Goal: Task Accomplishment & Management: Use online tool/utility

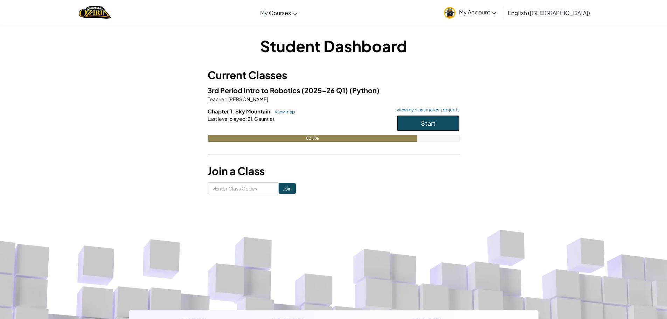
click at [453, 124] on button "Start" at bounding box center [428, 123] width 63 height 16
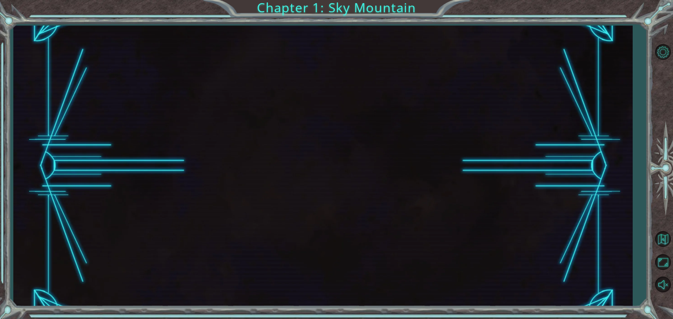
click at [453, 124] on div at bounding box center [322, 166] width 619 height 281
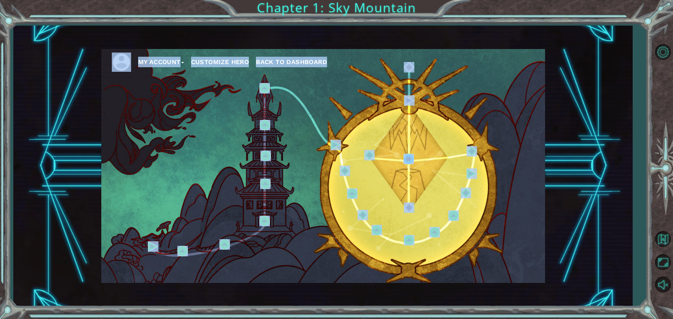
click at [420, 146] on div "My Account Customize Hero Back to Dashboard" at bounding box center [323, 166] width 444 height 234
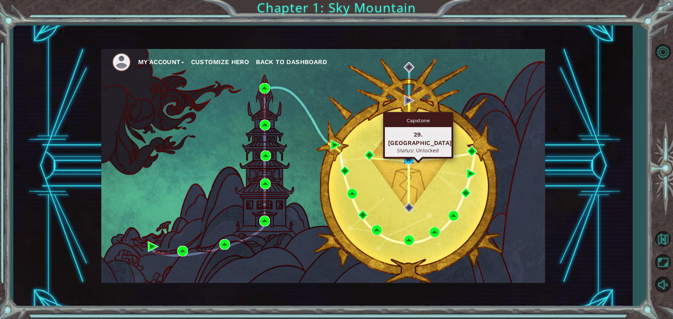
click at [408, 157] on img at bounding box center [408, 159] width 11 height 11
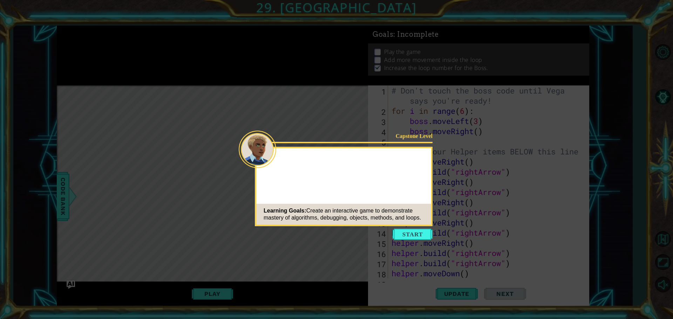
scroll to position [91, 0]
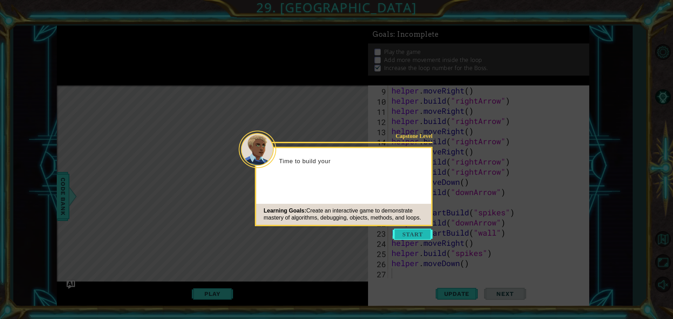
click at [402, 232] on button "Start" at bounding box center [412, 234] width 40 height 11
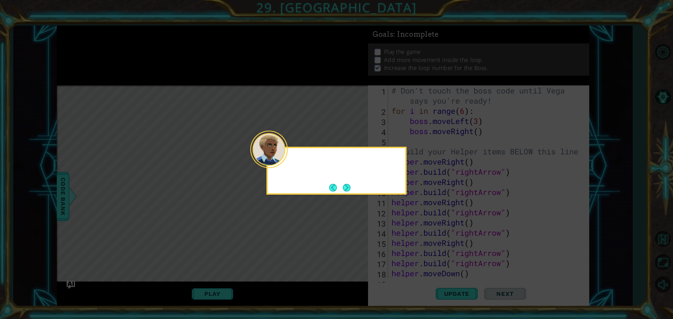
scroll to position [0, 0]
click at [347, 187] on button "Next" at bounding box center [347, 188] width 8 height 8
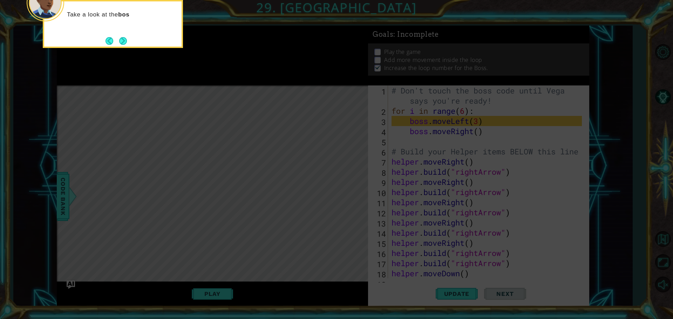
click at [353, 170] on icon at bounding box center [336, 47] width 673 height 543
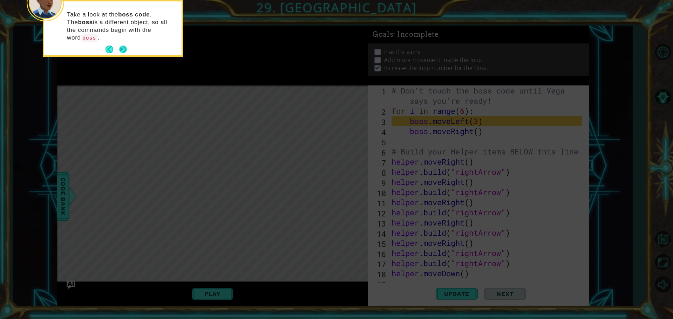
click at [122, 46] on button "Next" at bounding box center [123, 50] width 8 height 8
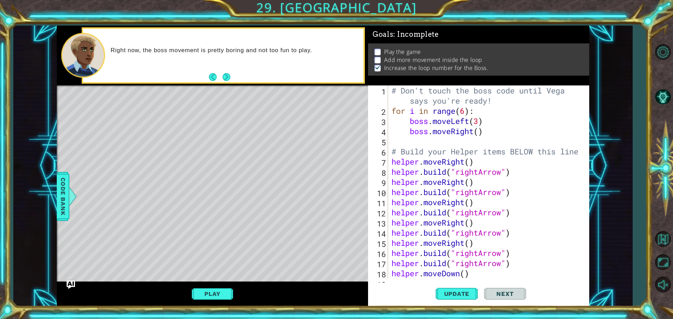
click at [466, 112] on div "# Don't touch the boss code until [PERSON_NAME] says you're ready! for i in ran…" at bounding box center [487, 197] width 195 height 224
click at [481, 132] on div "# Don't touch the boss code until [PERSON_NAME] says you're ready! for i in ran…" at bounding box center [487, 197] width 195 height 224
type textarea "boss.moveRight(3)"
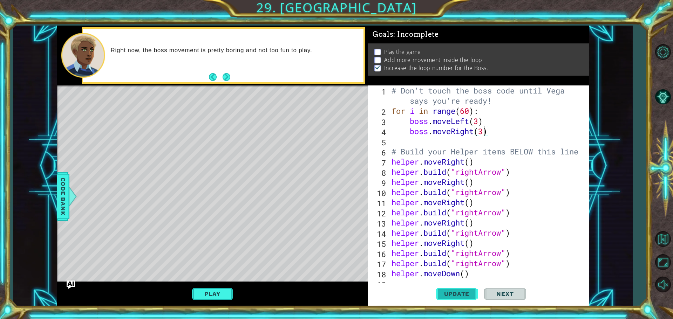
click at [468, 292] on span "Update" at bounding box center [457, 293] width 40 height 7
click at [209, 297] on button "Play" at bounding box center [212, 293] width 41 height 13
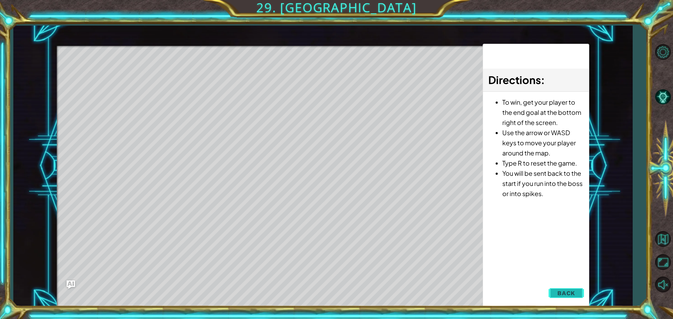
click at [566, 295] on span "Back" at bounding box center [566, 293] width 18 height 7
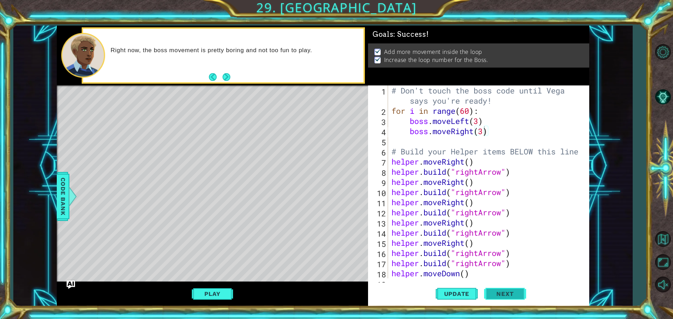
click at [500, 290] on button "Next" at bounding box center [505, 295] width 42 height 22
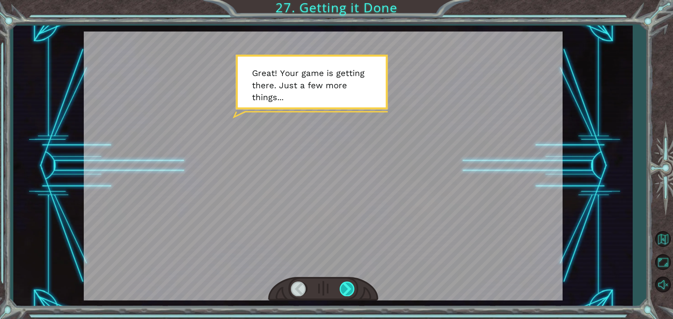
click at [347, 288] on div at bounding box center [348, 289] width 16 height 14
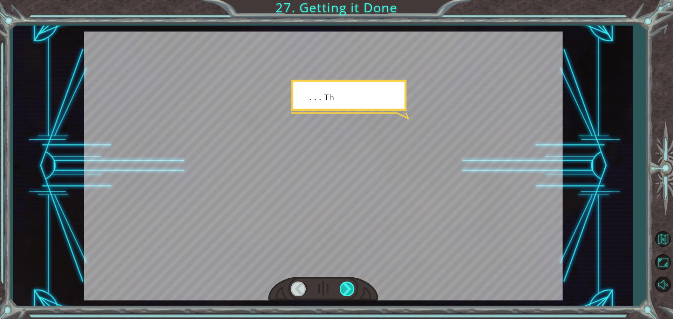
click at [347, 288] on div at bounding box center [348, 289] width 16 height 14
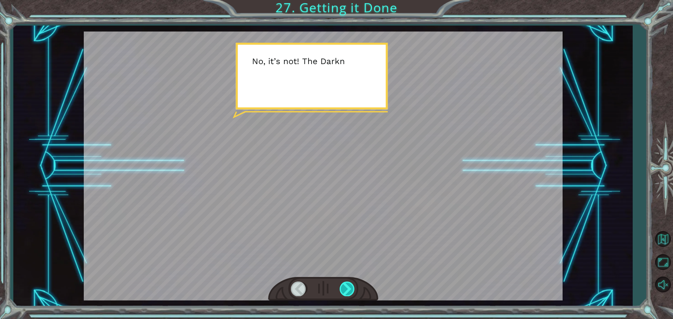
click at [347, 288] on div at bounding box center [348, 289] width 16 height 14
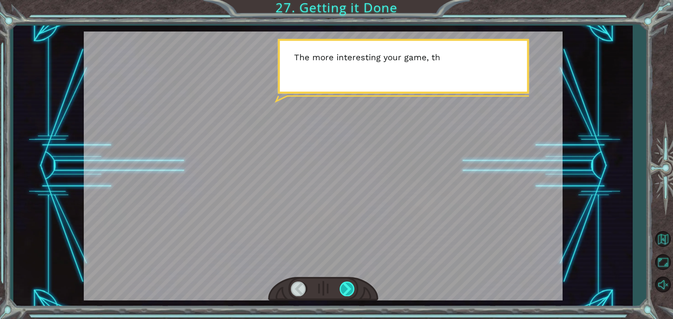
click at [347, 288] on div at bounding box center [348, 289] width 16 height 14
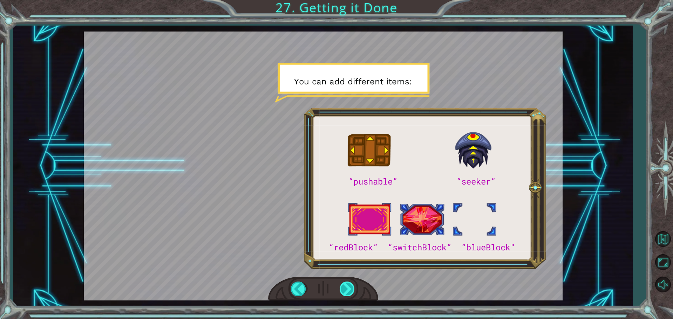
click at [347, 288] on div at bounding box center [348, 289] width 16 height 14
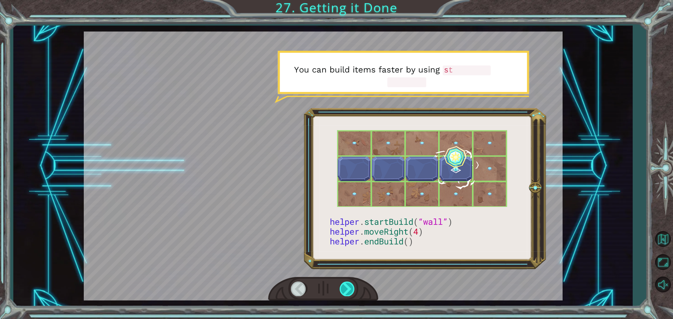
click at [347, 288] on div at bounding box center [348, 289] width 16 height 14
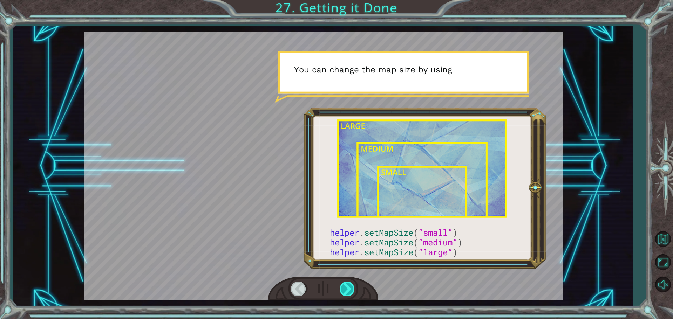
click at [347, 288] on div at bounding box center [348, 289] width 16 height 14
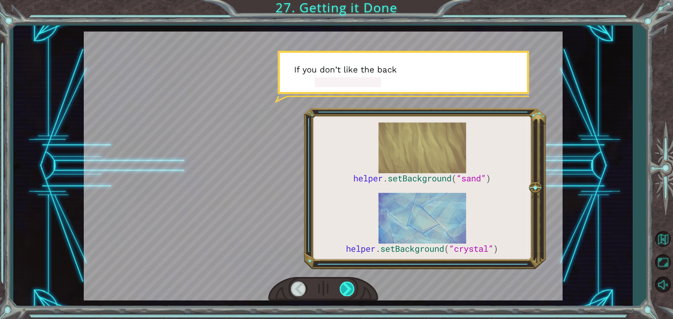
click at [347, 288] on div at bounding box center [348, 289] width 16 height 14
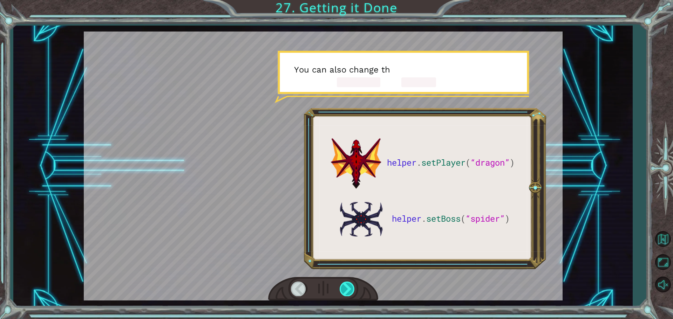
click at [347, 288] on div at bounding box center [348, 289] width 16 height 14
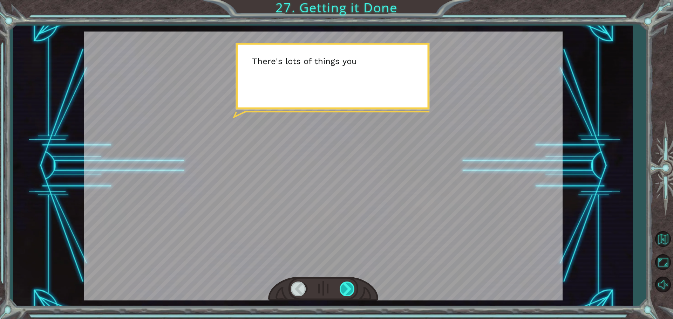
click at [347, 288] on div at bounding box center [348, 289] width 16 height 14
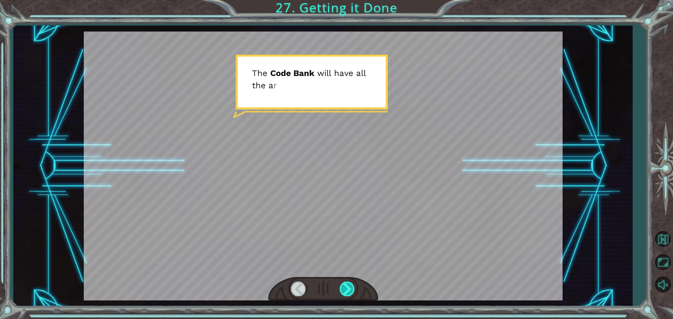
click at [347, 288] on div at bounding box center [348, 289] width 16 height 14
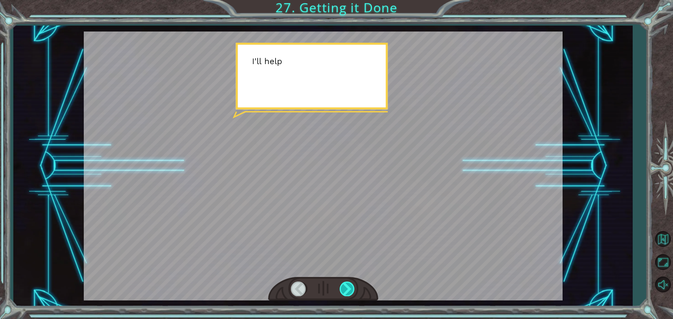
click at [347, 288] on div at bounding box center [348, 289] width 16 height 14
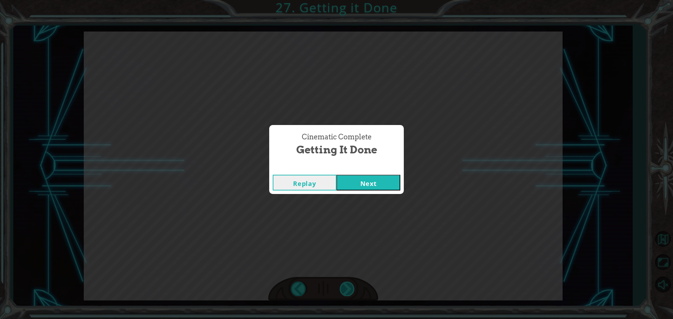
click at [347, 288] on div "Cinematic Complete Getting it Done Replay Next" at bounding box center [336, 159] width 673 height 319
click at [387, 182] on button "Next" at bounding box center [368, 183] width 64 height 16
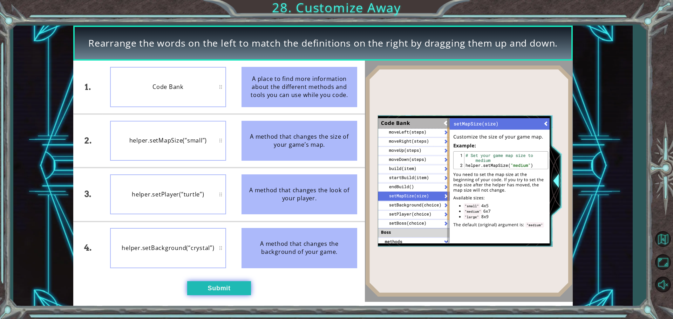
click at [242, 290] on button "Submit" at bounding box center [219, 288] width 64 height 14
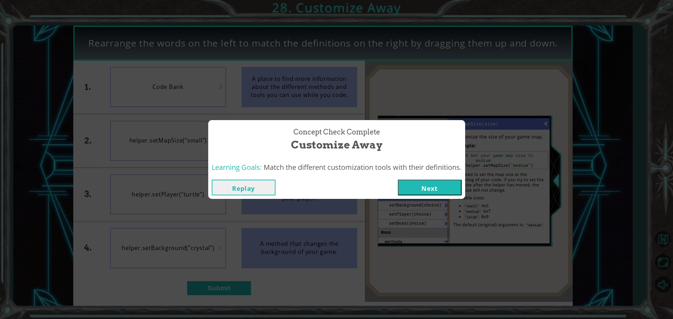
click at [420, 186] on button "Next" at bounding box center [430, 188] width 64 height 16
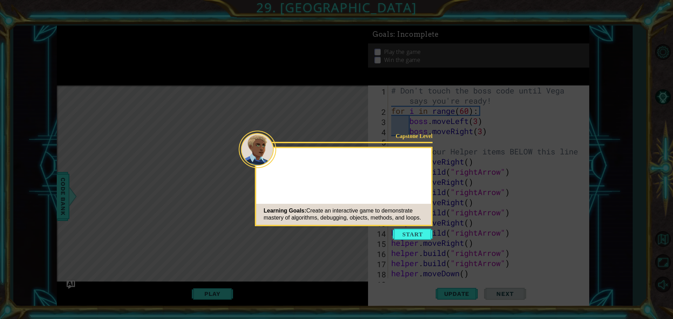
click at [410, 231] on button "Start" at bounding box center [412, 234] width 40 height 11
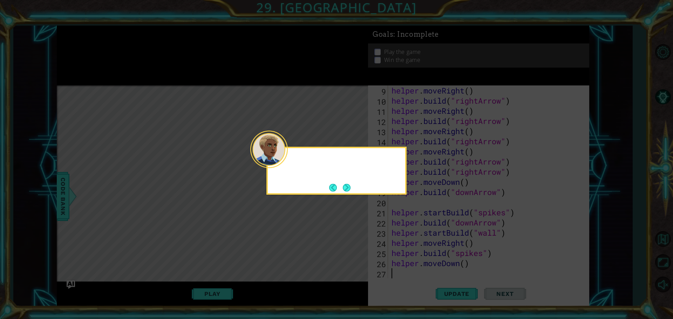
scroll to position [91, 0]
click at [343, 187] on button "Next" at bounding box center [347, 188] width 8 height 8
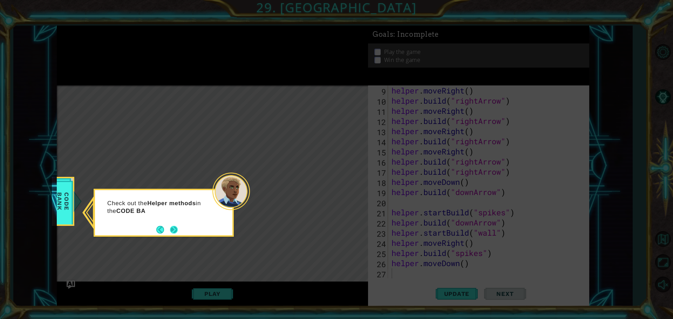
click at [172, 228] on button "Next" at bounding box center [174, 230] width 8 height 8
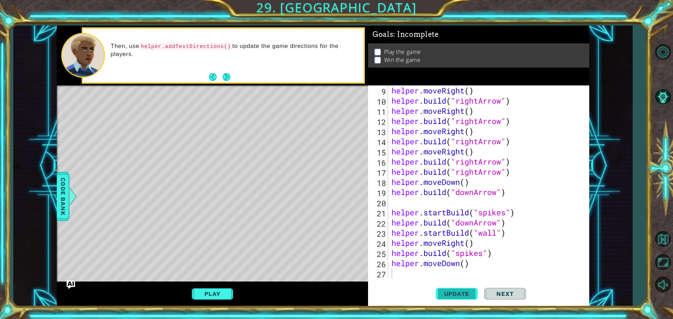
click at [446, 290] on button "Update" at bounding box center [457, 294] width 42 height 22
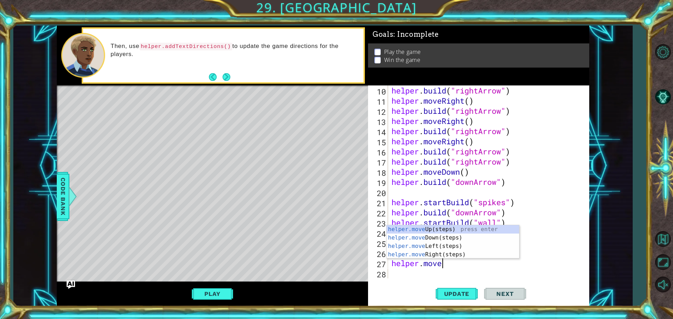
scroll to position [0, 2]
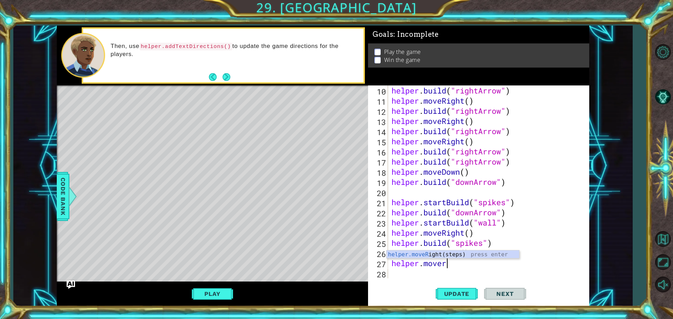
type textarea "helper.move"
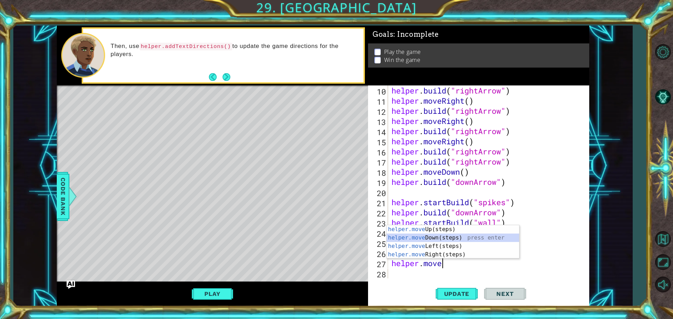
click at [442, 239] on div "helper.move Up(steps) press enter helper.move Down(steps) press enter helper.mo…" at bounding box center [452, 250] width 132 height 50
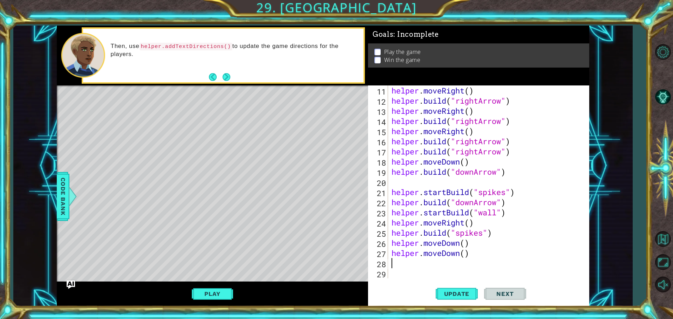
click at [466, 245] on div "helper . moveRight ( ) helper . build ( "rightArrow" ) helper . moveRight ( ) h…" at bounding box center [487, 191] width 195 height 213
click at [473, 254] on div "helper . moveRight ( ) helper . build ( "rightArrow" ) helper . moveRight ( ) h…" at bounding box center [487, 191] width 195 height 213
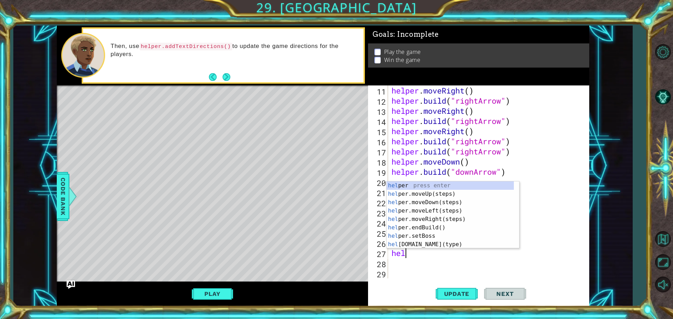
scroll to position [0, 0]
type textarea "h"
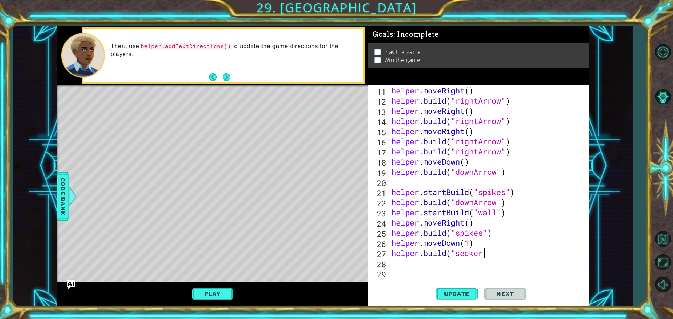
scroll to position [0, 4]
click at [470, 256] on div "helper . moveRight ( ) helper . build ( "rightArrow" ) helper . moveRight ( ) h…" at bounding box center [487, 191] width 195 height 213
click at [486, 255] on div "helper . moveRight ( ) helper . build ( "rightArrow" ) helper . moveRight ( ) h…" at bounding box center [487, 191] width 195 height 213
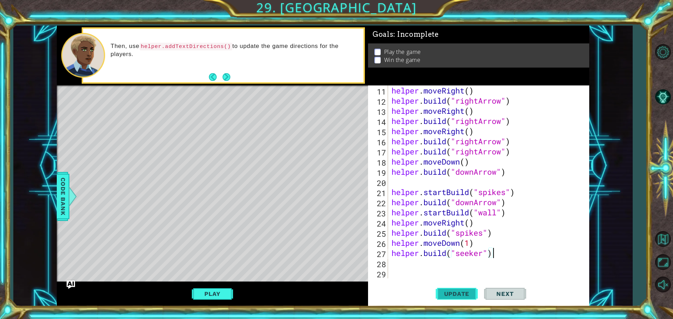
type textarea "[DOMAIN_NAME]("seeker")"
click at [466, 293] on span "Update" at bounding box center [457, 293] width 40 height 7
click at [210, 295] on button "Play" at bounding box center [212, 293] width 41 height 13
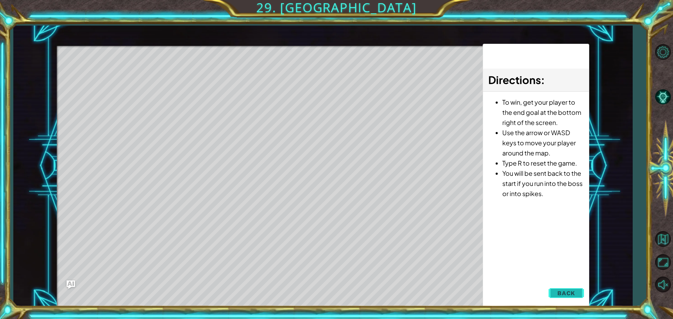
click at [568, 287] on button "Back" at bounding box center [565, 293] width 35 height 14
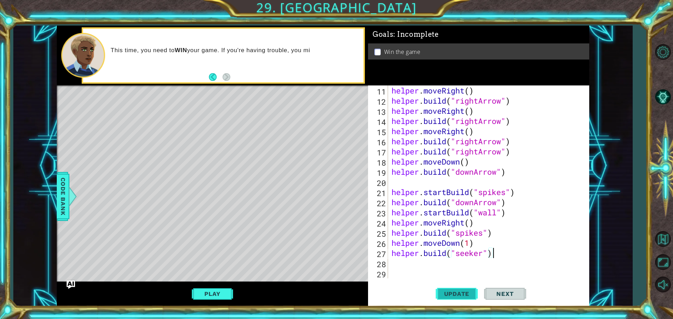
click at [465, 297] on span "Update" at bounding box center [457, 293] width 40 height 7
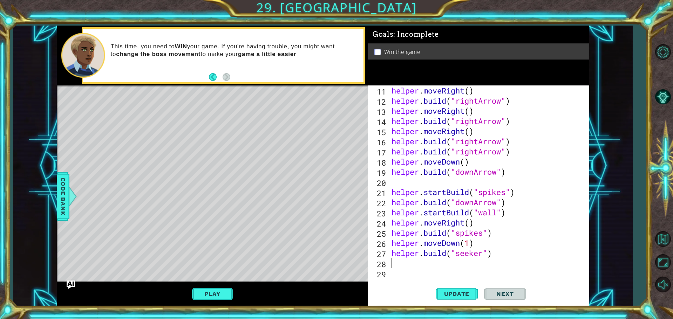
click at [398, 266] on div "helper . moveRight ( ) helper . build ( "rightArrow" ) helper . moveRight ( ) h…" at bounding box center [487, 191] width 195 height 213
type textarea "s"
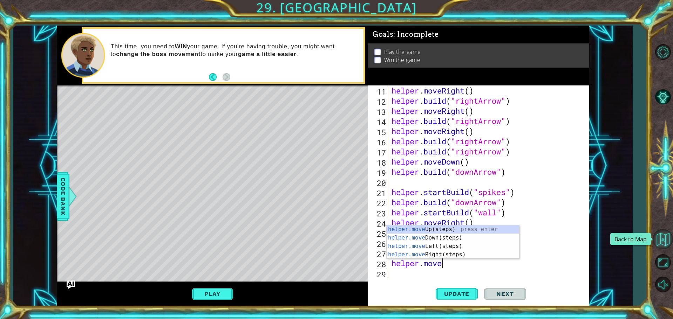
scroll to position [0, 2]
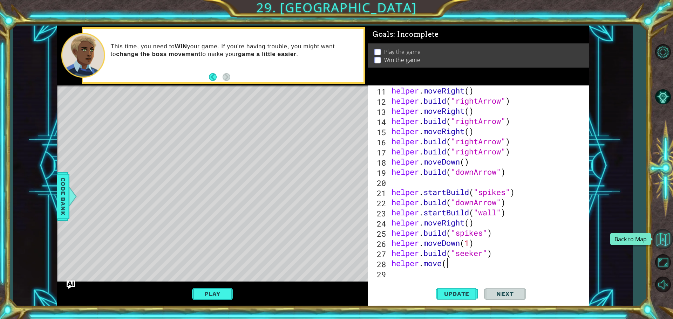
type textarea "helper.move"
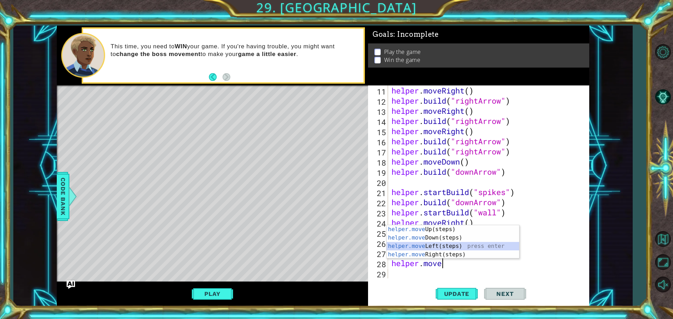
click at [467, 247] on div "helper.move Up(steps) press enter helper.move Down(steps) press enter helper.mo…" at bounding box center [452, 250] width 132 height 50
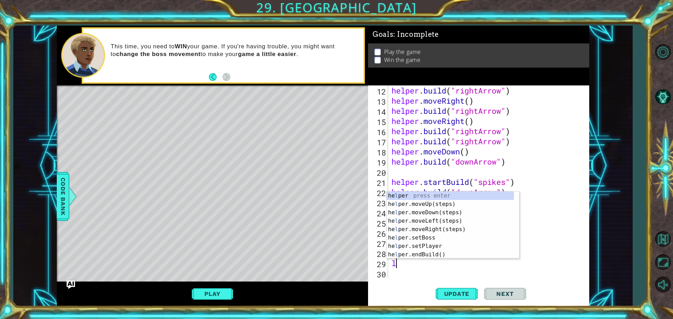
type textarea "l"
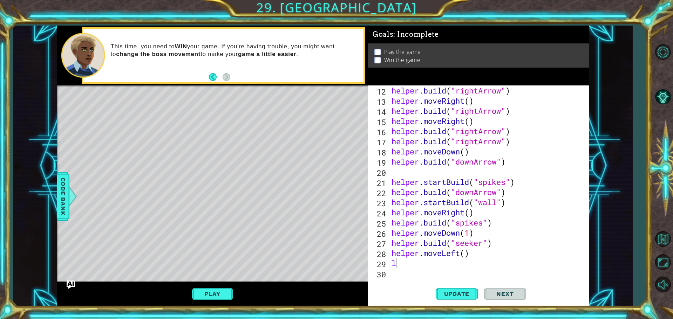
click at [485, 282] on div "l 12 13 14 15 16 17 18 19 20 21 22 23 24 25 26 27 28 29 30 helper . build ( "ri…" at bounding box center [478, 195] width 221 height 221
click at [465, 255] on div "helper . build ( "rightArrow" ) helper . moveRight ( ) helper . build ( "rightA…" at bounding box center [487, 191] width 195 height 213
type textarea "helper.moveLeft(3)"
click at [455, 296] on span "Update" at bounding box center [457, 293] width 40 height 7
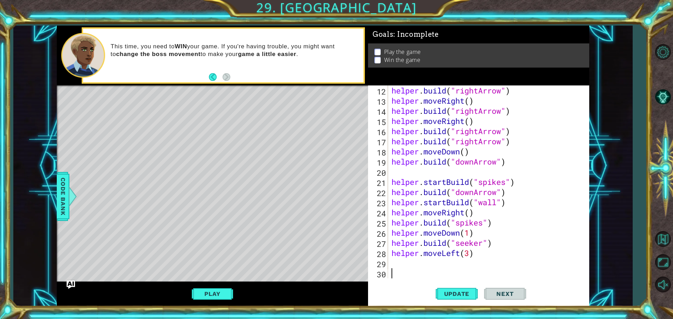
click at [465, 271] on div "helper . build ( "rightArrow" ) helper . moveRight ( ) helper . build ( "rightA…" at bounding box center [487, 191] width 195 height 213
click at [389, 262] on div "12 13 14 15 16 17 18 19 20 21 22 23 24 25 26 27 28 29 30 helper . build ( "righ…" at bounding box center [477, 181] width 219 height 193
click at [405, 262] on div "helper . build ( "rightArrow" ) helper . moveRight ( ) helper . build ( "rightA…" at bounding box center [487, 191] width 195 height 213
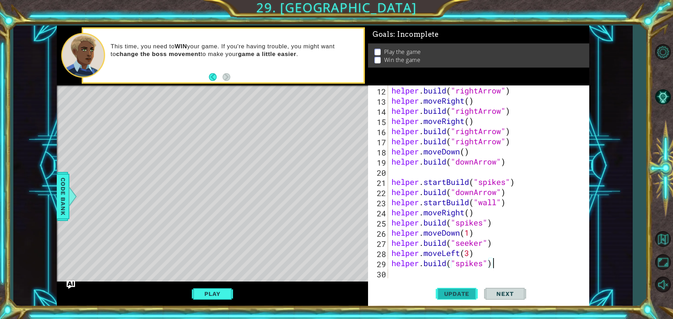
type textarea "[DOMAIN_NAME]("spikes")"
click at [464, 296] on span "Update" at bounding box center [457, 293] width 40 height 7
click at [394, 276] on div "helper . build ( "rightArrow" ) helper . moveRight ( ) helper . build ( "rightA…" at bounding box center [487, 191] width 195 height 213
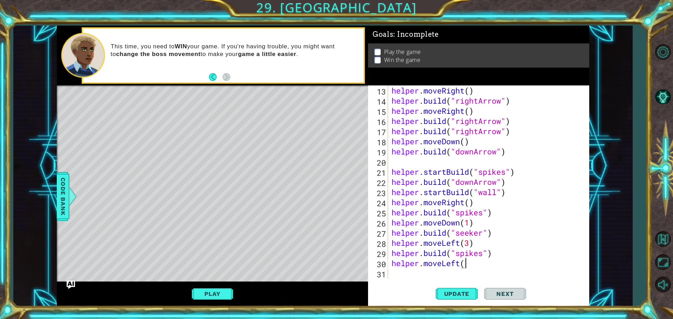
scroll to position [0, 3]
type textarea "helper.moveLeft(1)"
click at [445, 294] on span "Update" at bounding box center [457, 293] width 40 height 7
click at [425, 279] on div "helper.moveLeft(1) 13 14 15 16 17 18 19 20 21 22 23 24 25 26 27 28 29 30 31 hel…" at bounding box center [478, 195] width 221 height 221
click at [390, 277] on div "helper . moveRight ( ) helper . build ( "rightArrow" ) helper . moveRight ( ) h…" at bounding box center [487, 191] width 195 height 213
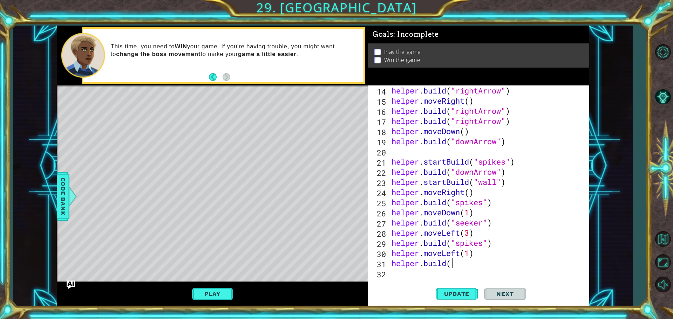
scroll to position [0, 2]
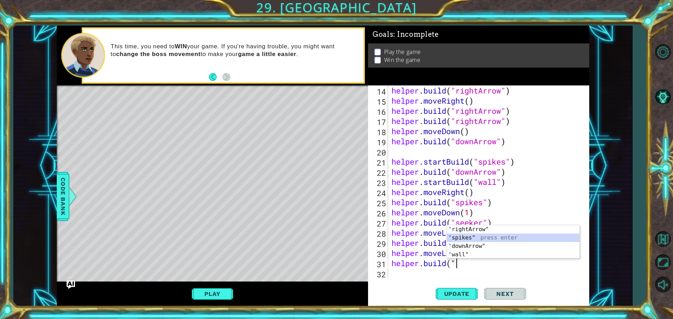
click at [468, 237] on div "" rightArrow" press enter " spikes" press enter " downArrow" press enter " wall…" at bounding box center [513, 250] width 132 height 50
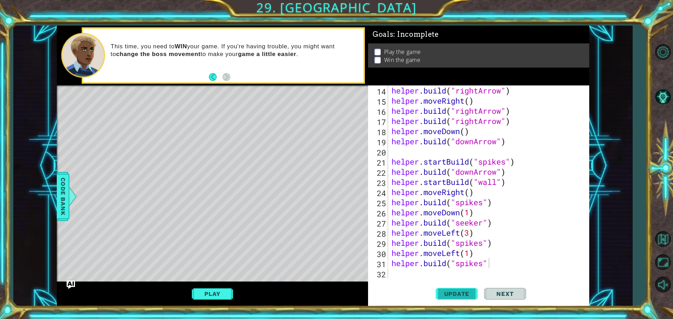
click at [456, 291] on span "Update" at bounding box center [457, 293] width 40 height 7
type textarea "[DOMAIN_NAME]("spikes")"
click at [460, 297] on span "Update" at bounding box center [457, 293] width 40 height 7
click at [402, 277] on div "helper . build ( "rightArrow" ) helper . moveRight ( ) helper . build ( "rightA…" at bounding box center [487, 191] width 195 height 213
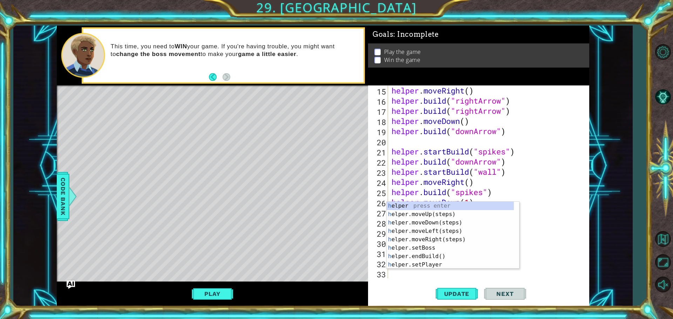
scroll to position [152, 0]
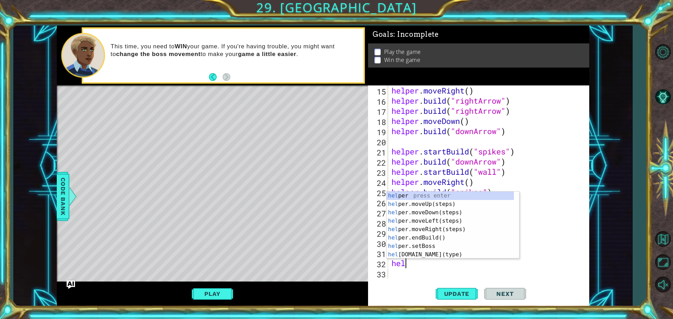
type textarea "help"
click at [424, 220] on div "help er press enter help er.moveUp(steps) press enter help er.moveDown(steps) p…" at bounding box center [449, 234] width 127 height 84
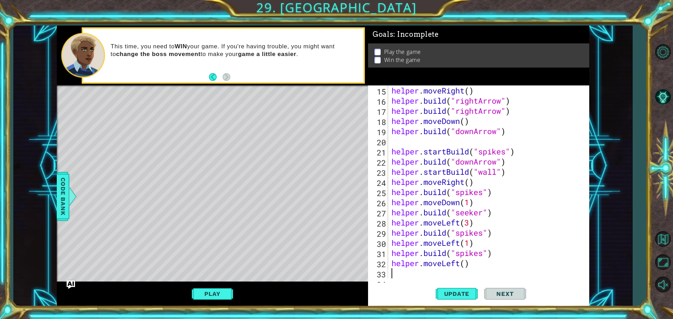
scroll to position [163, 0]
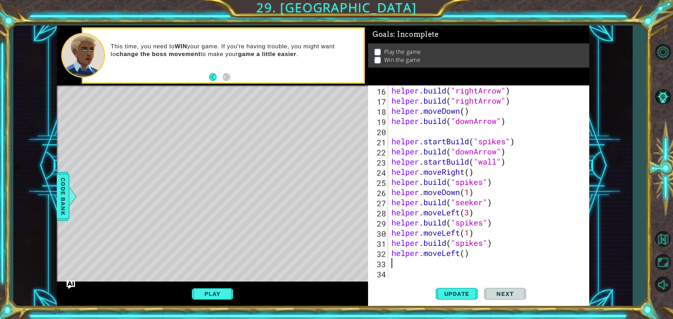
click at [463, 253] on div "helper . build ( "rightArrow" ) helper . build ( "rightArrow" ) helper . moveDo…" at bounding box center [487, 191] width 195 height 213
type textarea "helper.moveLeft(1)"
click at [408, 269] on div "helper . build ( "rightArrow" ) helper . build ( "rightArrow" ) helper . moveDo…" at bounding box center [487, 191] width 195 height 213
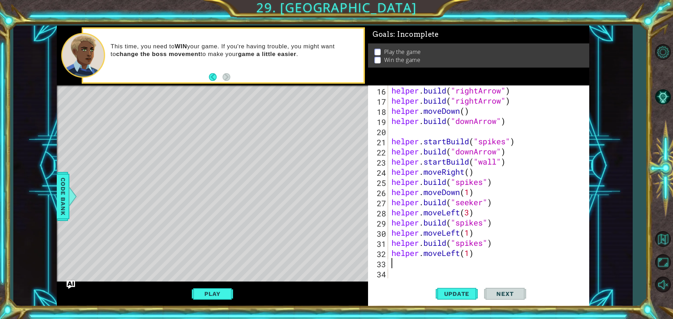
click at [408, 267] on div "helper . build ( "rightArrow" ) helper . build ( "rightArrow" ) helper . moveDo…" at bounding box center [487, 191] width 195 height 213
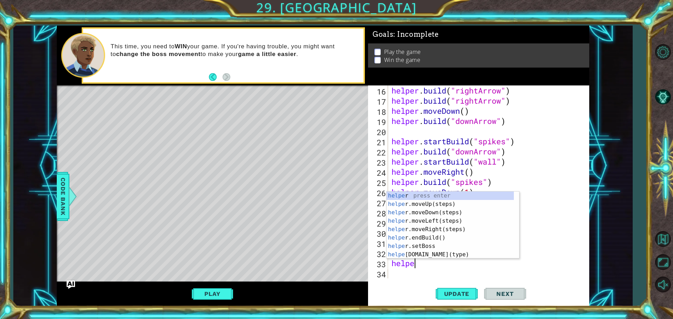
scroll to position [0, 1]
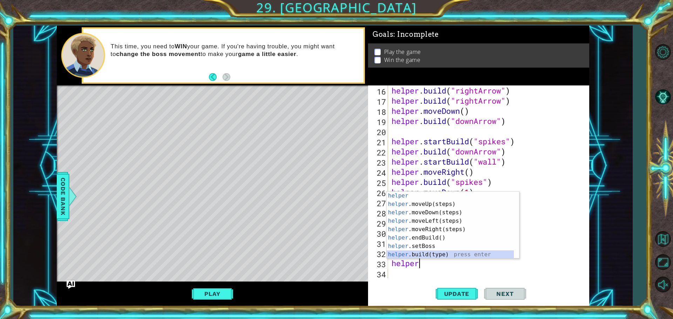
click at [443, 255] on div "helper press enter helper .moveUp(steps) press enter helper .moveDown(steps) pr…" at bounding box center [449, 234] width 127 height 84
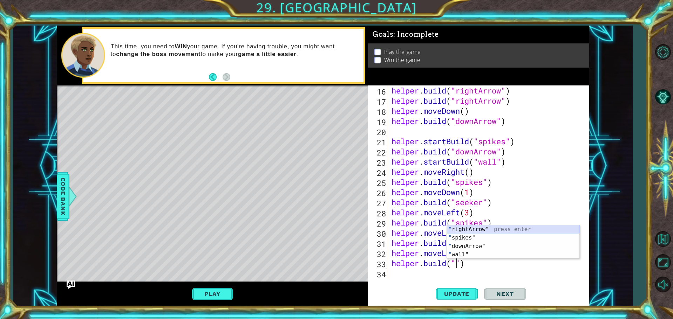
click at [474, 228] on div "" rightArrow" press enter " spikes" press enter " downArrow" press enter " wall…" at bounding box center [513, 250] width 132 height 50
type textarea "[DOMAIN_NAME]("rightArrow")"
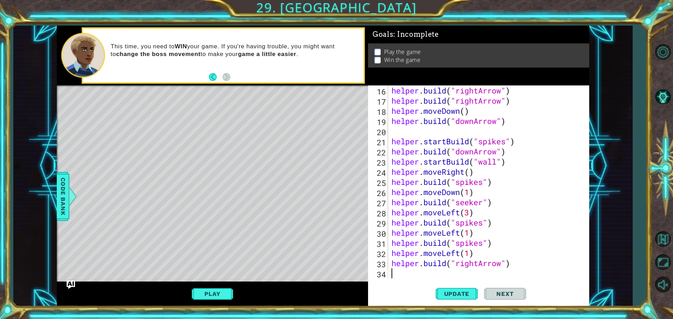
click at [393, 276] on div "helper . build ( "rightArrow" ) helper . build ( "rightArrow" ) helper . moveDo…" at bounding box center [487, 191] width 195 height 213
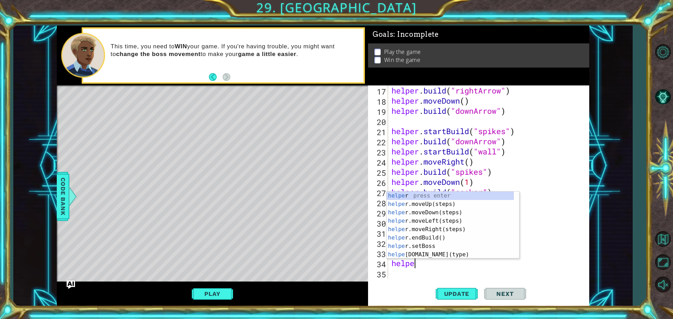
type textarea "helper"
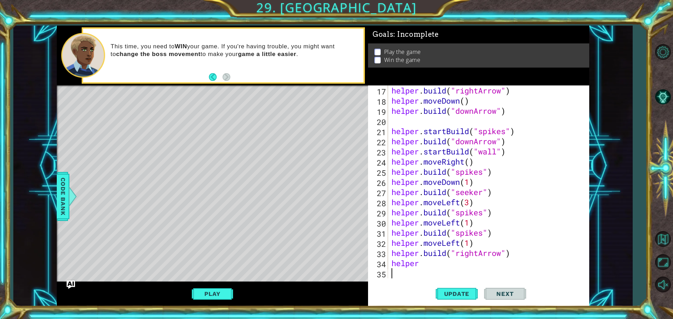
click at [498, 272] on div "helper . build ( "rightArrow" ) helper . moveDown ( ) helper . build ( "downArr…" at bounding box center [487, 191] width 195 height 213
click at [420, 262] on div "helper . build ( "rightArrow" ) helper . moveDown ( ) helper . build ( "downArr…" at bounding box center [487, 191] width 195 height 213
type textarea "helper."
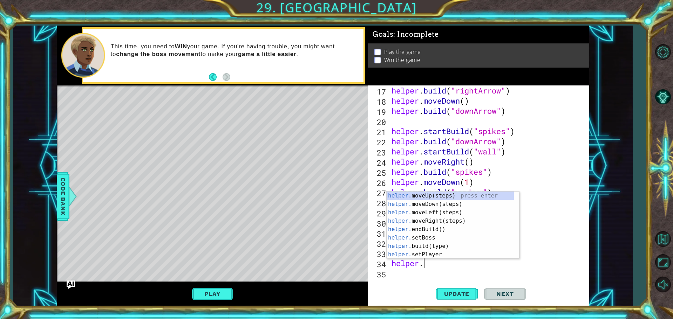
scroll to position [0, 1]
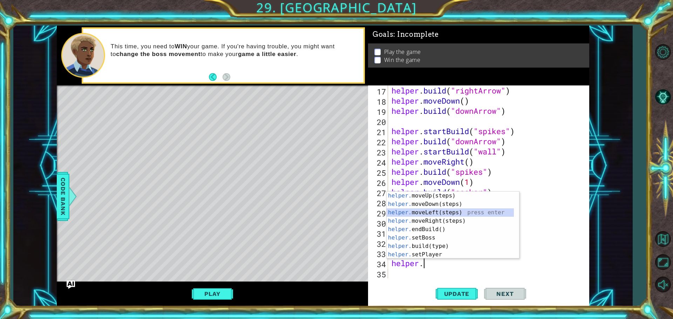
click at [418, 212] on div "helper. moveUp(steps) press enter helper. moveDown(steps) press enter helper. m…" at bounding box center [449, 234] width 127 height 84
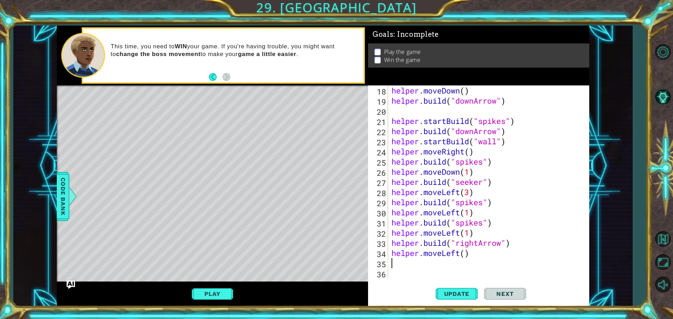
click at [463, 254] on div "helper . moveDown ( ) helper . build ( "downArrow" ) helper . startBuild ( "spi…" at bounding box center [487, 191] width 195 height 213
click at [466, 253] on div "helper . moveDown ( ) helper . build ( "downArrow" ) helper . startBuild ( "spi…" at bounding box center [487, 191] width 195 height 213
type textarea "helper.moveLeft(1)"
click at [432, 265] on div "helper . moveDown ( ) helper . build ( "downArrow" ) helper . startBuild ( "spi…" at bounding box center [487, 191] width 195 height 213
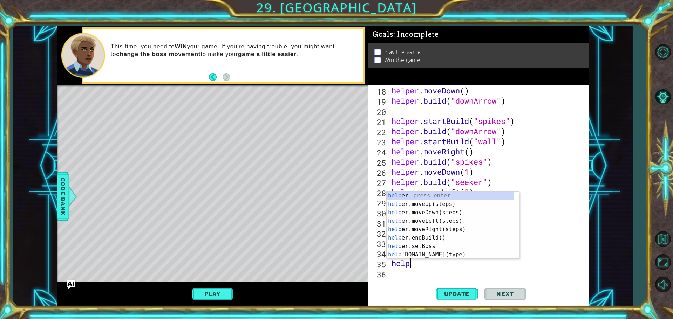
scroll to position [0, 1]
type textarea "helper"
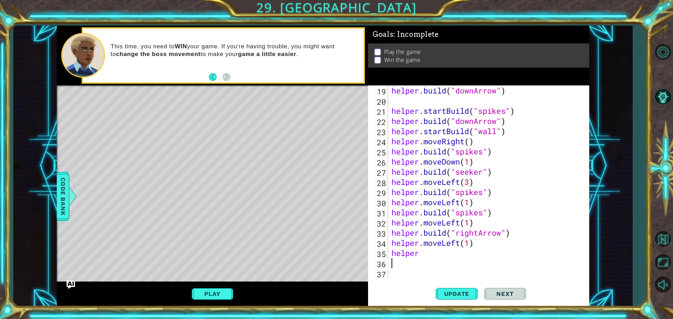
scroll to position [193, 0]
click at [587, 317] on div "1 ההההההההההההההההההההההההההההההההההההההההההההההההההההההההההההההההההההההההההההה…" at bounding box center [336, 159] width 673 height 319
click at [422, 253] on div "helper . build ( "downArrow" ) helper . startBuild ( "spikes" ) helper . build …" at bounding box center [487, 191] width 195 height 213
click at [431, 255] on div "helper . build ( "downArrow" ) helper . startBuild ( "spikes" ) helper . build …" at bounding box center [487, 191] width 195 height 213
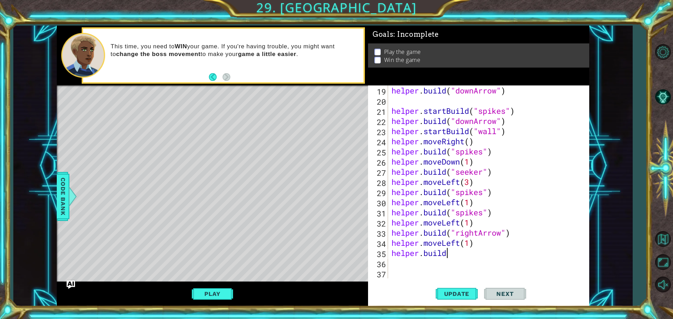
click at [448, 255] on div "helper . build ( "downArrow" ) helper . startBuild ( "spikes" ) helper . build …" at bounding box center [487, 191] width 195 height 213
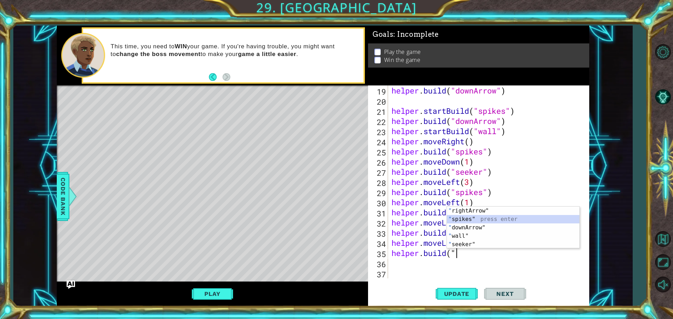
click at [460, 218] on div "" rightArrow" press enter " spikes" press enter " downArrow" press enter " wall…" at bounding box center [513, 236] width 132 height 59
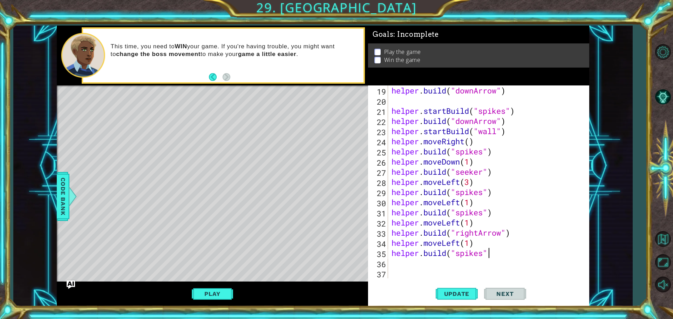
scroll to position [0, 4]
type textarea "[DOMAIN_NAME]("spikes")"
drag, startPoint x: 455, startPoint y: 287, endPoint x: 463, endPoint y: 297, distance: 12.5
click at [462, 297] on button "Update" at bounding box center [457, 294] width 42 height 22
click at [217, 292] on button "Play" at bounding box center [212, 293] width 41 height 13
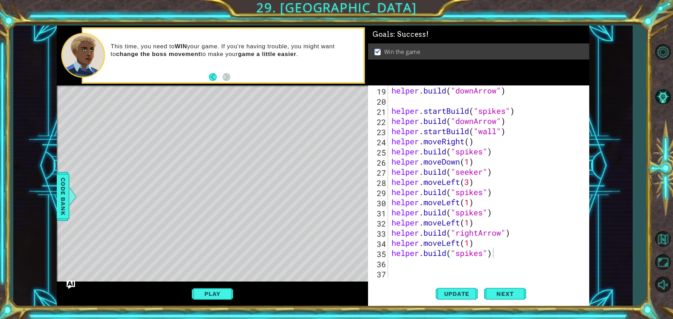
scroll to position [0, 0]
click at [437, 269] on div "helper . build ( "downArrow" ) helper . startBuild ( "spikes" ) helper . build …" at bounding box center [487, 191] width 195 height 213
click at [418, 248] on div "helper . build ( "downArrow" ) helper . startBuild ( "spikes" ) helper . build …" at bounding box center [487, 191] width 195 height 213
type textarea "[DOMAIN_NAME]("spikes")"
click at [412, 263] on div "helper . build ( "downArrow" ) helper . startBuild ( "spikes" ) helper . build …" at bounding box center [487, 191] width 195 height 213
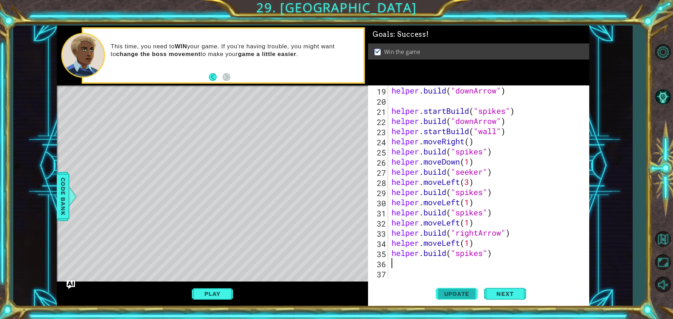
click at [464, 297] on span "Update" at bounding box center [457, 293] width 40 height 7
click at [494, 296] on span "Next" at bounding box center [504, 294] width 31 height 7
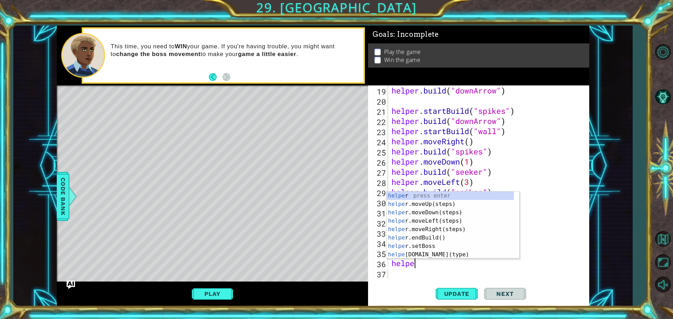
scroll to position [0, 1]
type textarea "helper"
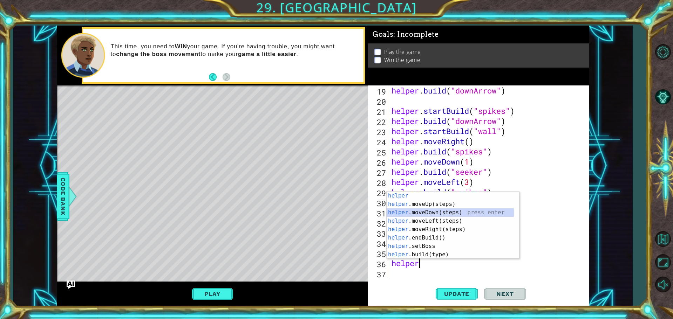
drag, startPoint x: 447, startPoint y: 211, endPoint x: 441, endPoint y: 224, distance: 14.7
click at [445, 214] on div "helper press enter helper .moveUp(steps) press enter helper .moveDown(steps) pr…" at bounding box center [449, 234] width 127 height 84
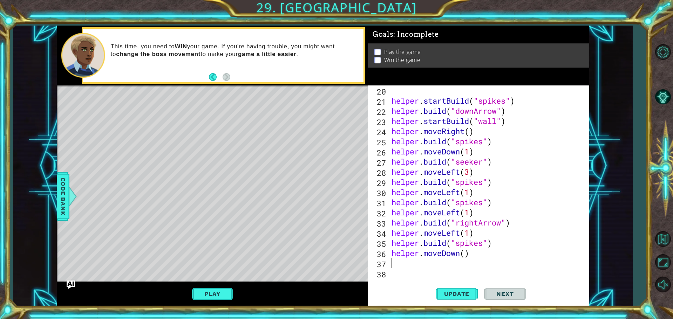
click at [466, 255] on div "helper . startBuild ( "spikes" ) helper . build ( "downArrow" ) helper . startB…" at bounding box center [487, 191] width 195 height 213
type textarea "helper.moveDown(2)"
click at [390, 262] on div "helper.moveDown(2) 20 21 22 23 24 25 26 27 28 29 30 31 32 33 34 35 36 37 38 hel…" at bounding box center [477, 181] width 219 height 193
click at [400, 262] on div "helper . startBuild ( "spikes" ) helper . build ( "downArrow" ) helper . startB…" at bounding box center [487, 191] width 195 height 213
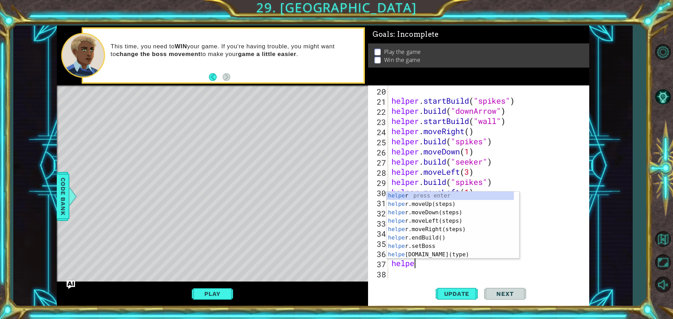
scroll to position [0, 1]
type textarea "helper"
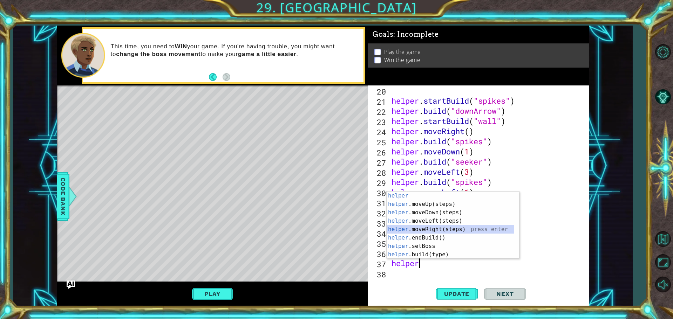
click at [428, 229] on div "helper press enter helper .moveUp(steps) press enter helper .moveDown(steps) pr…" at bounding box center [449, 234] width 127 height 84
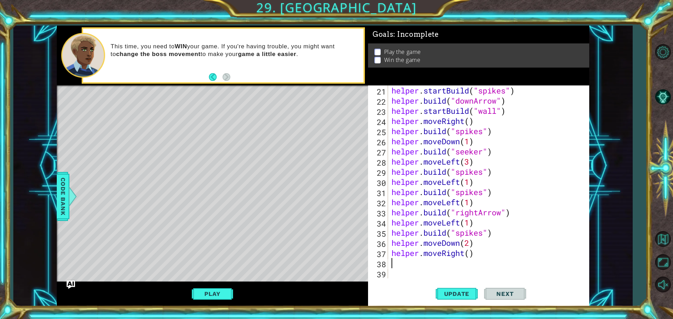
scroll to position [213, 0]
click at [471, 256] on div "helper . startBuild ( "spikes" ) helper . build ( "downArrow" ) helper . startB…" at bounding box center [487, 191] width 195 height 213
type textarea "helper.moveRight(2)"
click at [400, 262] on div "helper . startBuild ( "spikes" ) helper . build ( "downArrow" ) helper . startB…" at bounding box center [487, 191] width 195 height 213
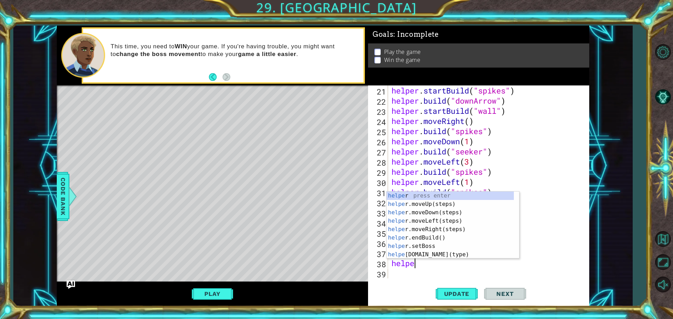
scroll to position [0, 1]
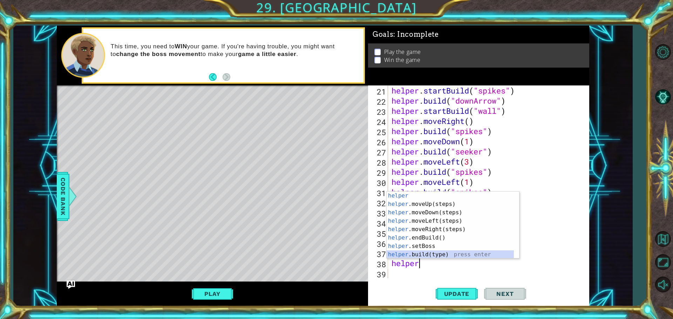
click at [444, 257] on div "helper press enter helper .moveUp(steps) press enter helper .moveDown(steps) pr…" at bounding box center [449, 234] width 127 height 84
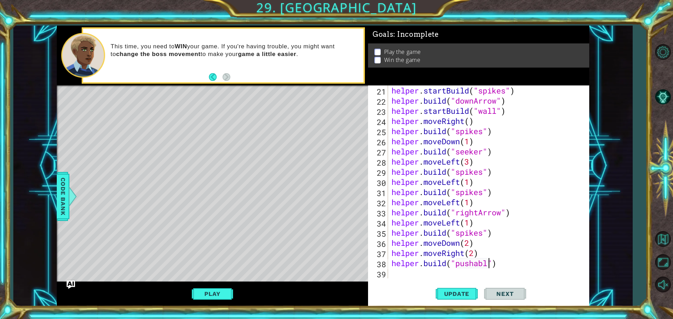
scroll to position [0, 5]
drag, startPoint x: 453, startPoint y: 287, endPoint x: 452, endPoint y: 292, distance: 5.3
click at [453, 292] on button "Update" at bounding box center [457, 294] width 42 height 22
click at [452, 293] on span "Update" at bounding box center [457, 293] width 40 height 7
click at [468, 299] on button "Update" at bounding box center [457, 294] width 42 height 22
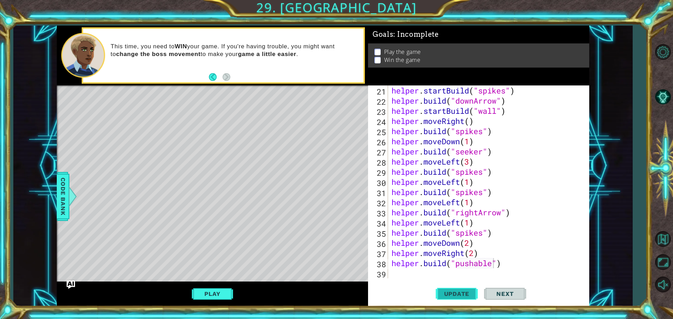
click at [468, 299] on button "Update" at bounding box center [457, 294] width 42 height 22
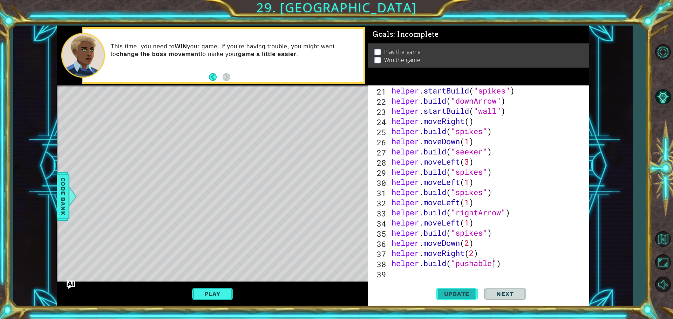
click at [468, 299] on button "Update" at bounding box center [457, 294] width 42 height 22
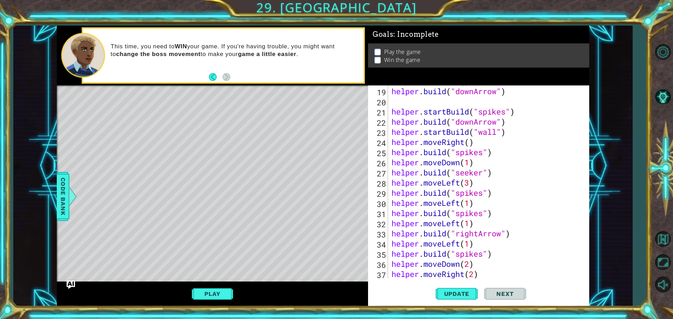
scroll to position [213, 0]
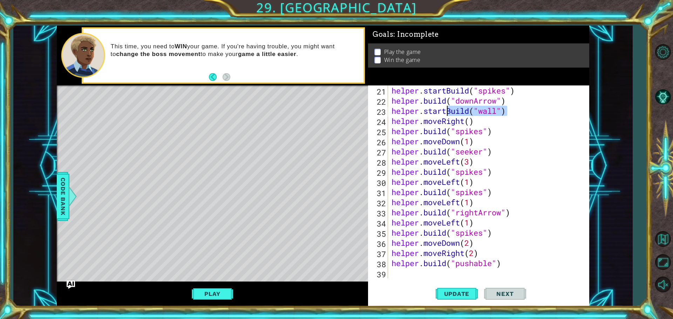
drag, startPoint x: 508, startPoint y: 110, endPoint x: 448, endPoint y: 112, distance: 60.7
click at [448, 112] on div "helper . startBuild ( "spikes" ) helper . build ( "downArrow" ) helper . startB…" at bounding box center [487, 191] width 195 height 213
drag, startPoint x: 542, startPoint y: 160, endPoint x: 538, endPoint y: 157, distance: 5.5
click at [538, 157] on div "helper . startBuild ( "spikes" ) helper . build ( "downArrow" ) helper . startB…" at bounding box center [487, 191] width 195 height 213
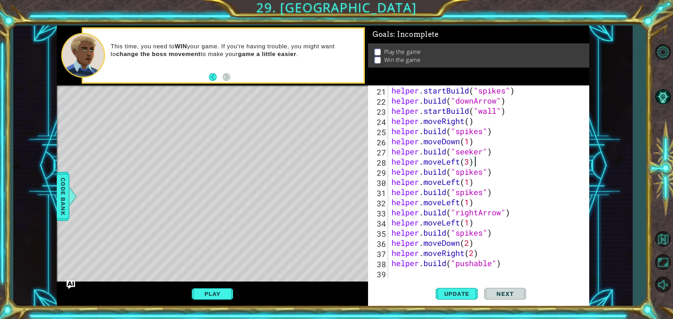
click at [446, 113] on div "helper . startBuild ( "spikes" ) helper . build ( "downArrow" ) helper . startB…" at bounding box center [487, 191] width 195 height 213
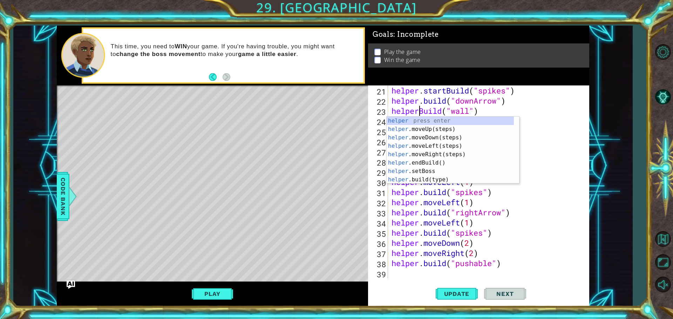
scroll to position [0, 2]
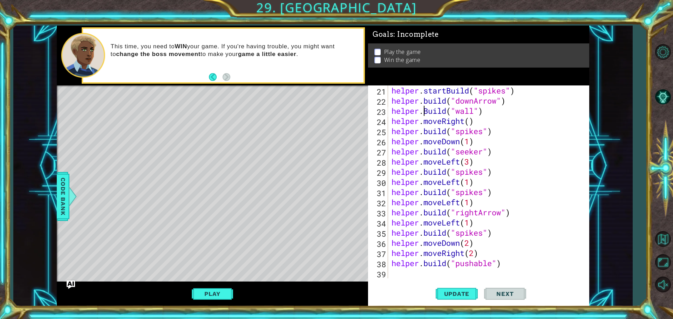
click at [426, 110] on div "helper . startBuild ( "spikes" ) helper . build ( "downArrow" ) helper . Build …" at bounding box center [487, 191] width 195 height 213
click at [428, 112] on div "helper . startBuild ( "spikes" ) helper . build ( "downArrow" ) helper . Build …" at bounding box center [487, 191] width 195 height 213
click at [457, 300] on button "Update" at bounding box center [457, 294] width 42 height 22
click at [451, 90] on div "helper . startBuild ( "spikes" ) helper . build ( "downArrow" ) helper . build …" at bounding box center [487, 191] width 195 height 213
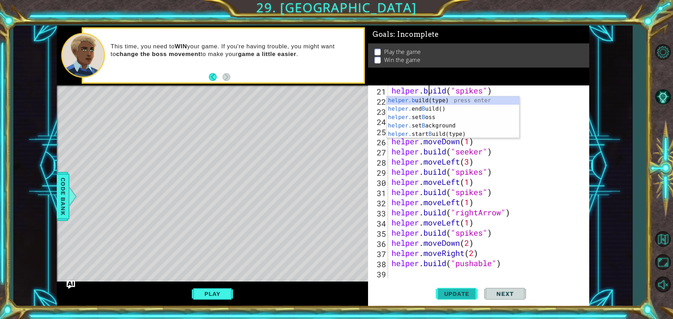
type textarea "[DOMAIN_NAME]("spikes")"
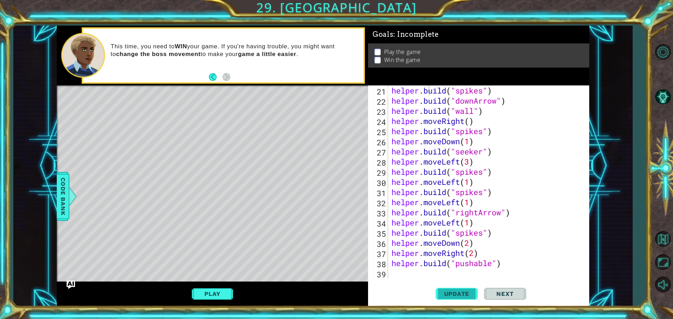
click at [458, 294] on span "Update" at bounding box center [457, 293] width 40 height 7
click at [228, 294] on button "Play" at bounding box center [212, 293] width 41 height 13
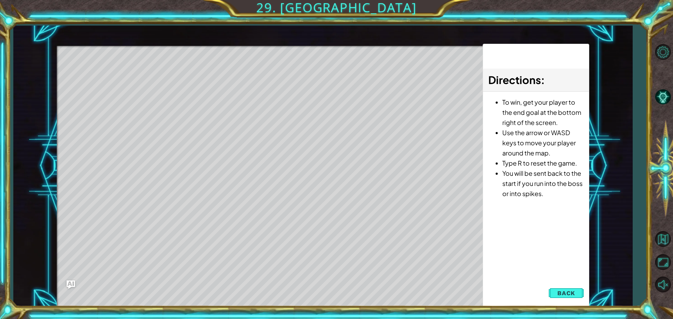
drag, startPoint x: 672, startPoint y: 221, endPoint x: 672, endPoint y: 319, distance: 98.1
click at [667, 319] on div "1 ההההההההההההההההההההההההההההההההההההההההההההההההההההההההההההההההההההההההההההה…" at bounding box center [336, 159] width 673 height 319
